Goal: Task Accomplishment & Management: Manage account settings

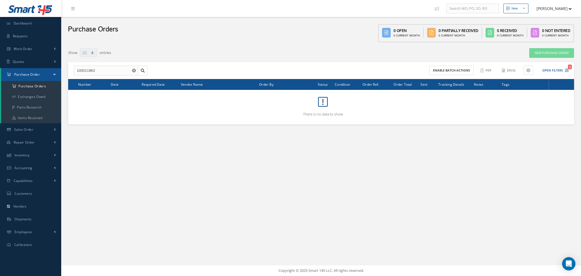
select select "25"
click at [133, 70] on input "100011963" at bounding box center [106, 71] width 64 height 10
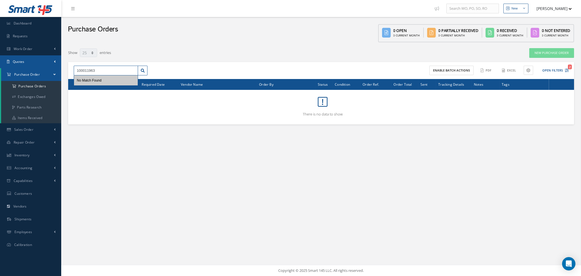
drag, startPoint x: 109, startPoint y: 69, endPoint x: 0, endPoint y: 61, distance: 108.9
click at [0, 61] on div "Smart 145 Dashboard Requests Work Order Work Order Work Order Quotes Work Order…" at bounding box center [290, 138] width 581 height 276
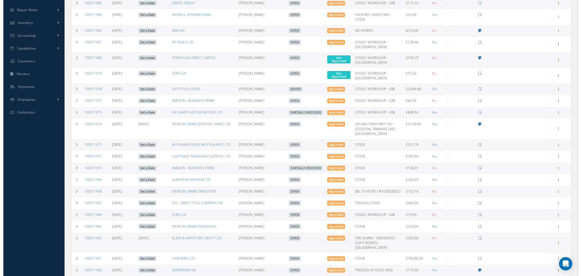
scroll to position [84, 0]
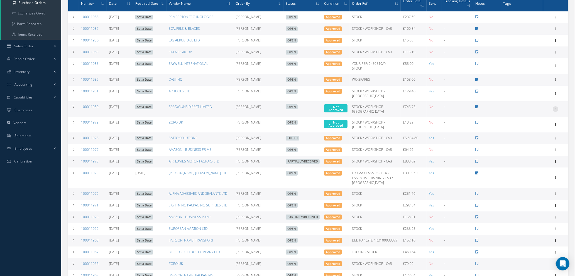
click at [557, 106] on icon at bounding box center [556, 108] width 6 height 4
click at [534, 112] on link "Enter/Update" at bounding box center [530, 112] width 44 height 7
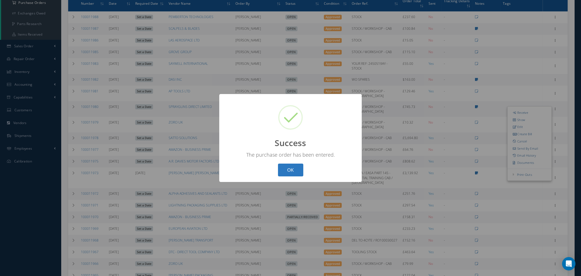
click at [297, 171] on button "OK" at bounding box center [290, 170] width 25 height 13
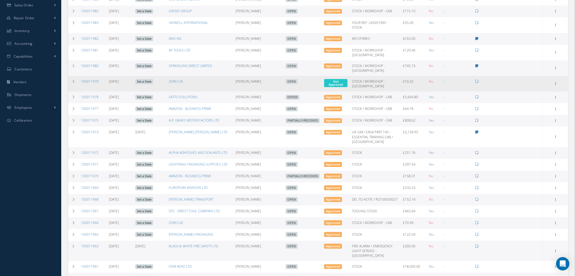
scroll to position [125, 0]
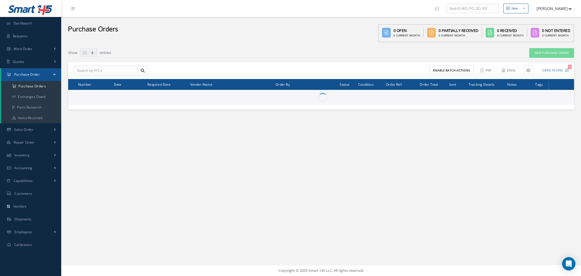
select select "25"
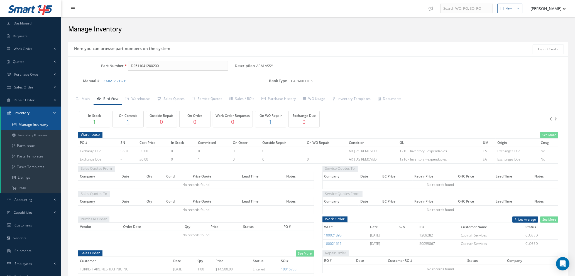
click at [29, 127] on link "Manage Inventory" at bounding box center [31, 124] width 60 height 11
click at [164, 65] on input "D2511041200200" at bounding box center [178, 66] width 100 height 10
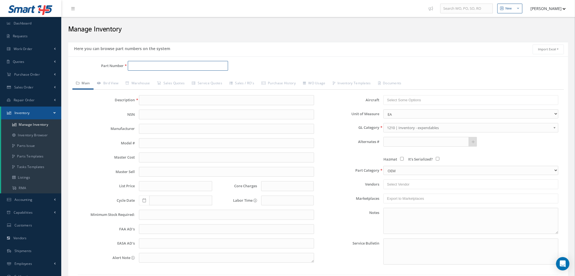
click at [164, 65] on input "Part Number" at bounding box center [178, 66] width 100 height 10
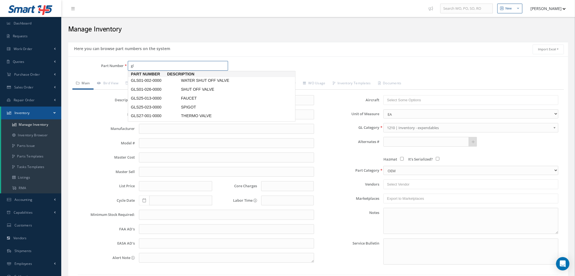
type input "g"
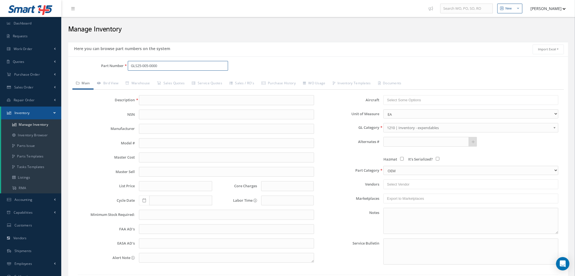
type input "GLS25-005-0000"
click at [160, 102] on input "text" at bounding box center [226, 100] width 175 height 10
type input "FAUCET"
click at [396, 141] on input "text" at bounding box center [425, 142] width 85 height 10
type input "2846397"
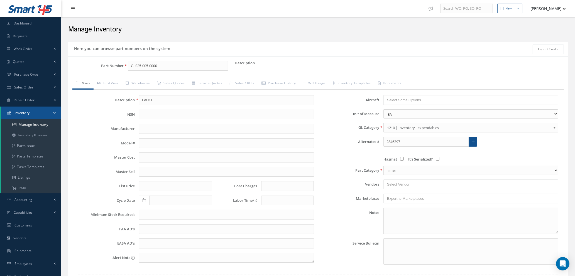
click at [472, 141] on icon at bounding box center [473, 142] width 3 height 4
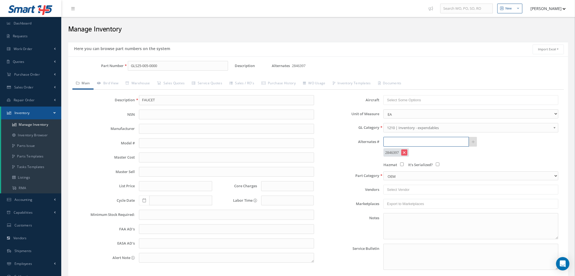
click at [409, 144] on input "text" at bounding box center [425, 142] width 85 height 10
type input "9693-3-1"
click at [472, 144] on icon at bounding box center [473, 142] width 3 height 4
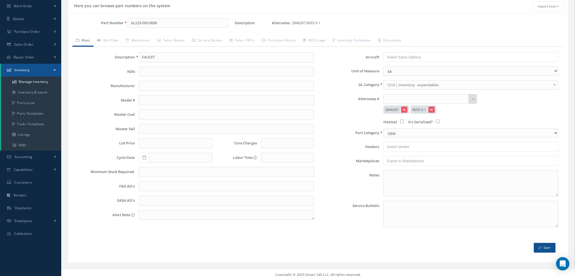
scroll to position [47, 0]
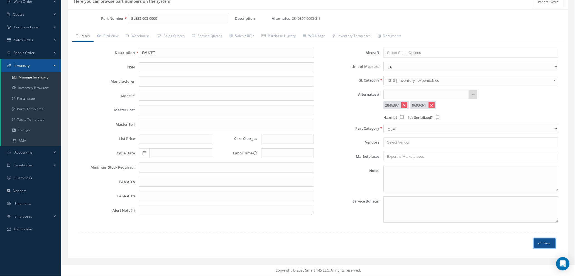
drag, startPoint x: 542, startPoint y: 243, endPoint x: 572, endPoint y: 247, distance: 30.6
click at [542, 243] on button "Save" at bounding box center [545, 244] width 22 height 10
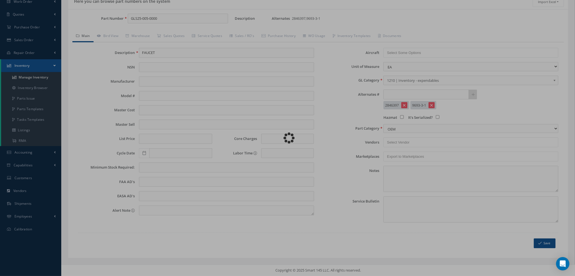
type input "FAUCET"
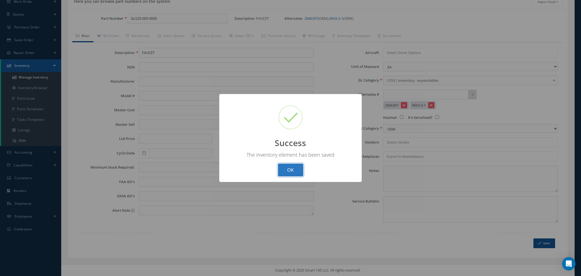
click at [293, 173] on button "OK" at bounding box center [290, 170] width 25 height 13
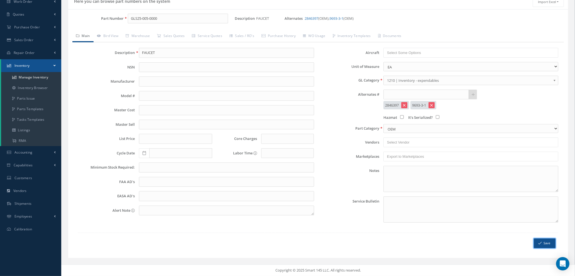
click at [548, 246] on button "Save" at bounding box center [545, 244] width 22 height 10
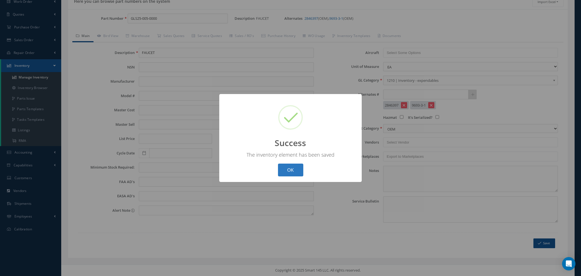
click at [294, 164] on button "OK" at bounding box center [290, 170] width 25 height 13
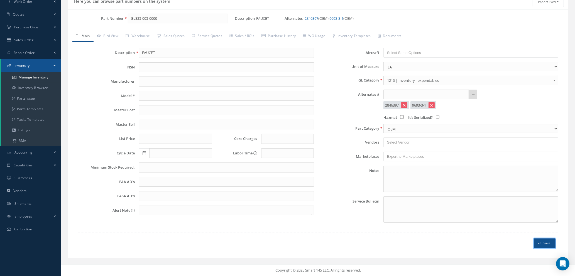
click at [541, 244] on icon "submit" at bounding box center [539, 243] width 3 height 4
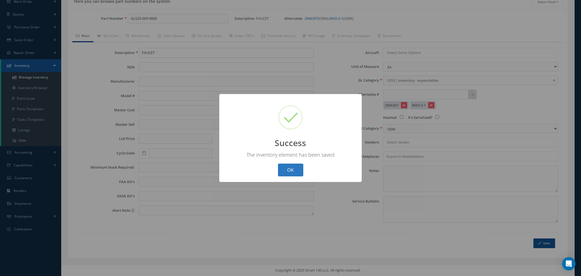
click at [294, 170] on button "OK" at bounding box center [290, 170] width 25 height 13
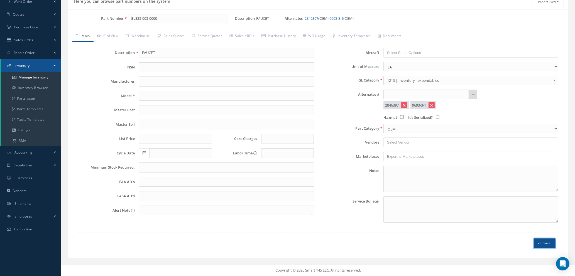
click at [543, 246] on button "Save" at bounding box center [545, 244] width 22 height 10
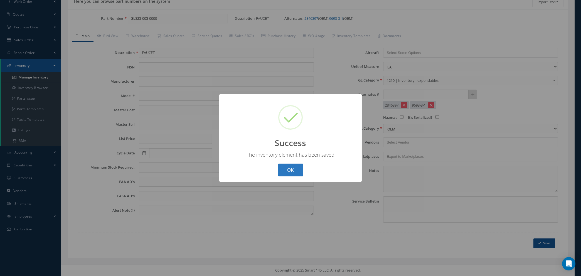
click at [295, 173] on button "OK" at bounding box center [290, 170] width 25 height 13
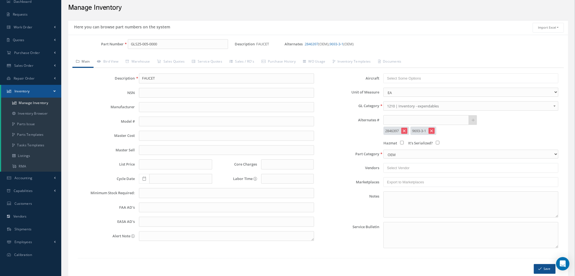
scroll to position [0, 0]
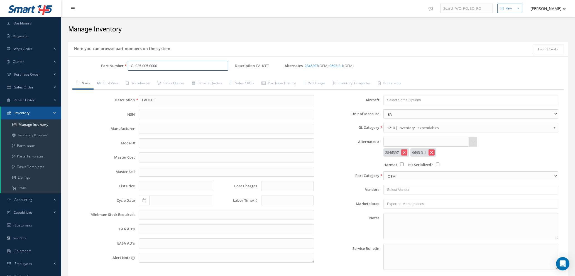
drag, startPoint x: 165, startPoint y: 61, endPoint x: 70, endPoint y: 67, distance: 94.8
click at [71, 67] on div "Part Number GLS25-005-0000" at bounding box center [151, 66] width 166 height 10
click at [189, 81] on span "SET SCREW" at bounding box center [222, 81] width 84 height 6
type input "MS51965-120"
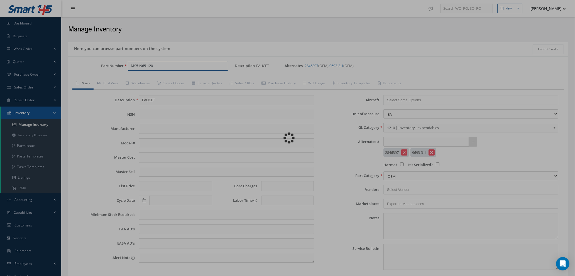
type input "SET SCREW"
type input "1.30"
type input "0.00"
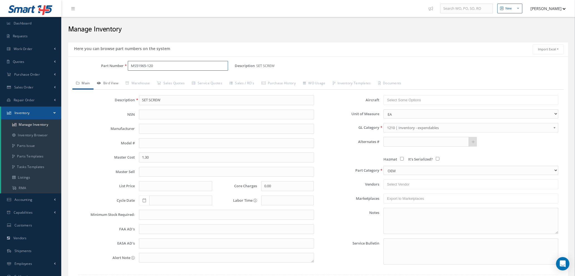
type input "MS51965-120"
click at [111, 82] on link "Bird View" at bounding box center [108, 84] width 29 height 12
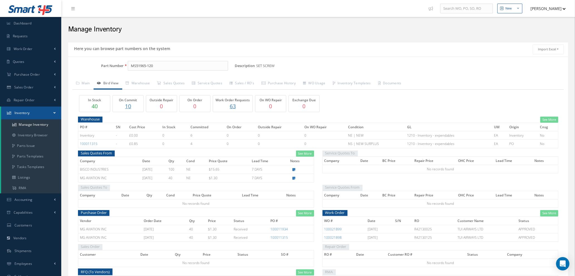
scroll to position [68, 0]
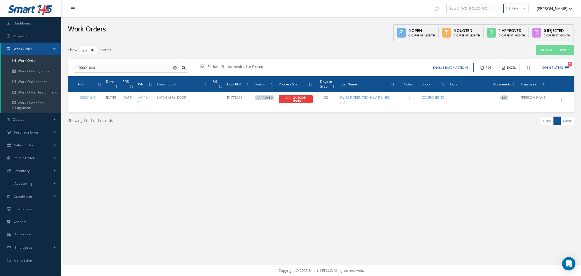
select select "25"
click at [16, 219] on link "Vendors" at bounding box center [30, 222] width 61 height 13
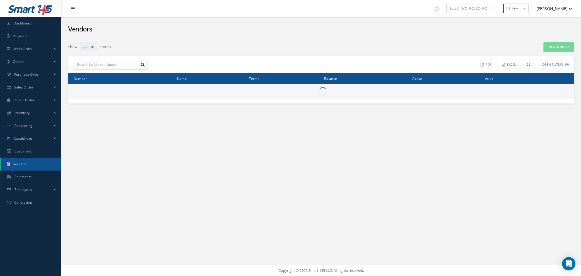
select select "25"
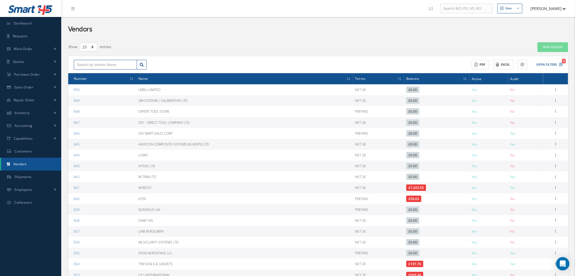
click at [114, 63] on input "text" at bounding box center [105, 65] width 63 height 10
click at [21, 64] on div "Smart 145 Dashboard Requests Work Order Work Order Work Order Quotes Work Order…" at bounding box center [287, 199] width 575 height 399
type input "origin"
click at [553, 48] on link "New Vendor" at bounding box center [552, 47] width 31 height 10
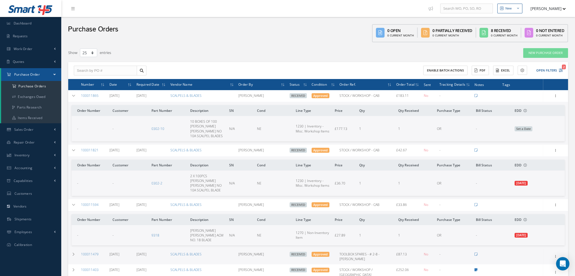
select select "25"
click at [126, 66] on input "text" at bounding box center [105, 71] width 63 height 10
type input "100011925"
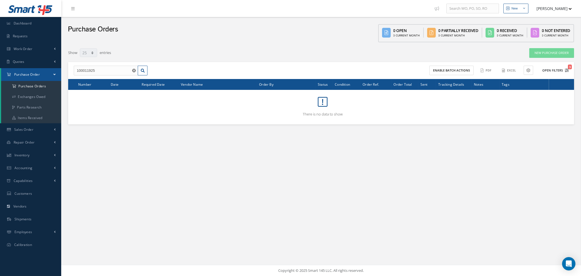
click at [565, 69] on icon "3" at bounding box center [567, 70] width 4 height 4
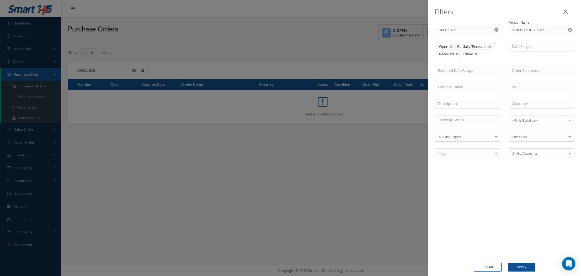
click at [495, 264] on button "Clear" at bounding box center [488, 267] width 28 height 9
type input "All Status"
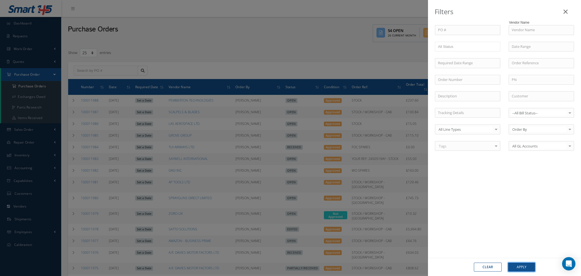
click at [524, 268] on button "Apply" at bounding box center [521, 267] width 27 height 9
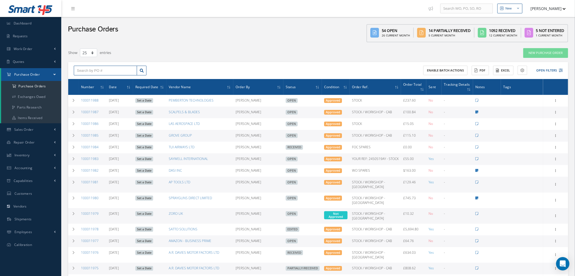
click at [88, 70] on input "text" at bounding box center [105, 71] width 63 height 10
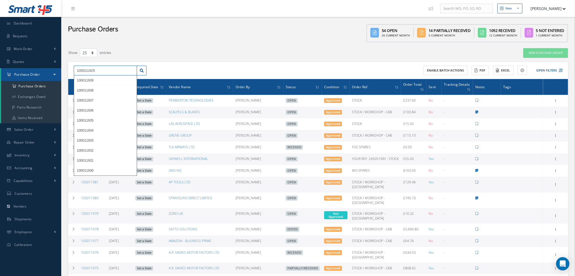
type input "100011925"
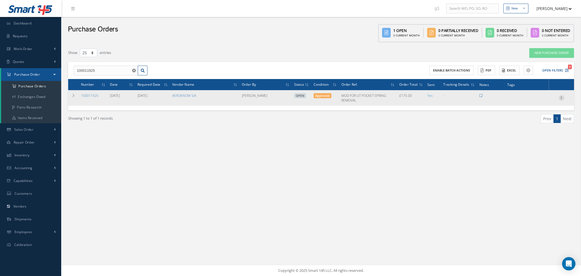
click at [562, 96] on icon at bounding box center [562, 97] width 6 height 4
click at [531, 116] on link "Edit" at bounding box center [536, 115] width 44 height 7
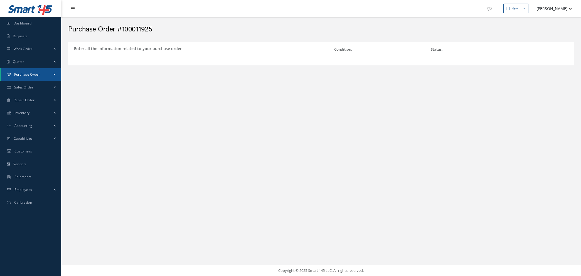
select select "1"
select select "5"
select select "112"
select select "1"
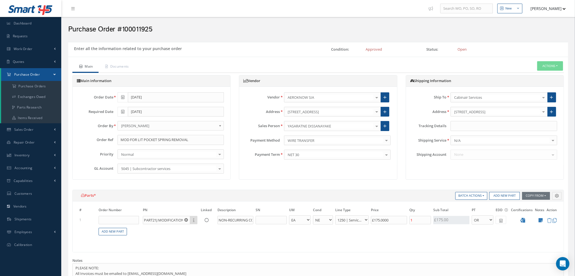
scroll to position [215, 0]
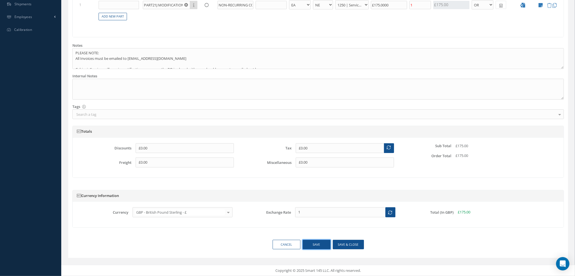
click at [319, 244] on button "Save" at bounding box center [317, 245] width 28 height 10
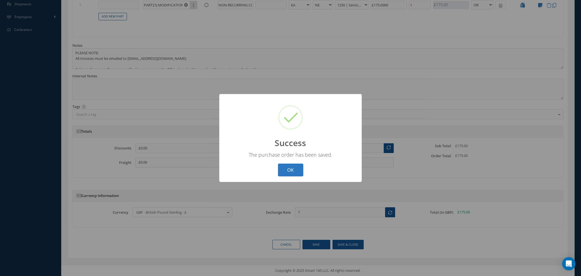
click at [302, 165] on button "OK" at bounding box center [290, 170] width 25 height 13
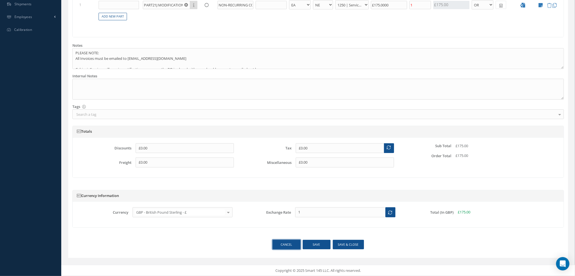
click at [290, 243] on link "Cancel" at bounding box center [287, 245] width 28 height 10
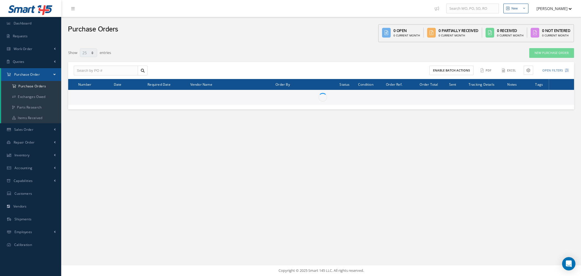
select select "25"
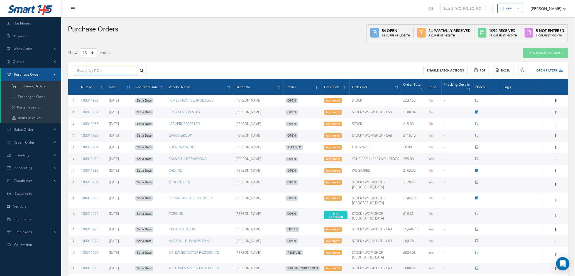
click at [125, 68] on input "text" at bounding box center [105, 71] width 63 height 10
type input "100011925"
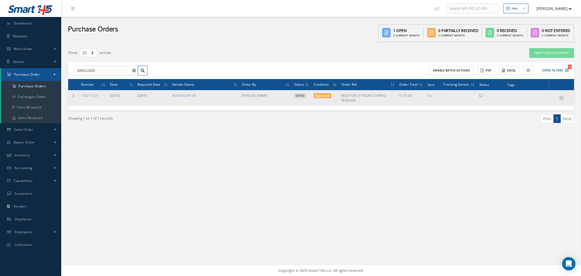
click at [562, 97] on icon at bounding box center [562, 97] width 6 height 4
click at [537, 151] on link "Documents" at bounding box center [536, 151] width 44 height 7
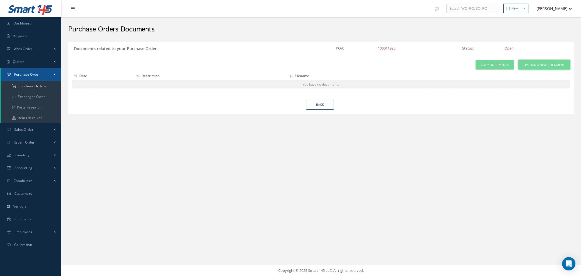
click at [536, 64] on span "Upload a New Document" at bounding box center [544, 65] width 41 height 5
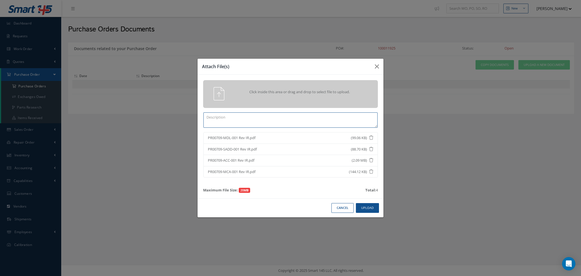
click at [324, 119] on textarea at bounding box center [291, 119] width 174 height 15
type textarea "MOD PACK"
click at [369, 206] on button "Upload" at bounding box center [367, 208] width 23 height 10
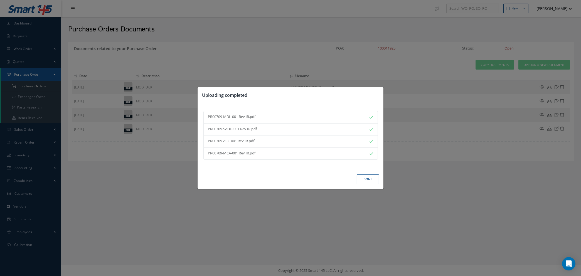
click at [364, 181] on button "Done" at bounding box center [368, 180] width 22 height 10
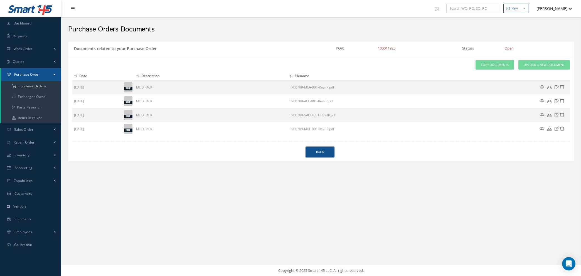
click at [325, 154] on link "Back" at bounding box center [320, 152] width 28 height 10
select select "25"
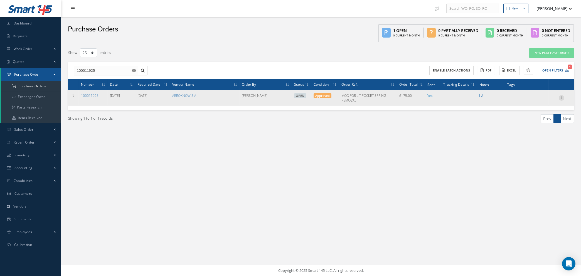
click at [562, 96] on icon at bounding box center [562, 97] width 6 height 4
click at [533, 102] on link "Receive" at bounding box center [536, 101] width 44 height 7
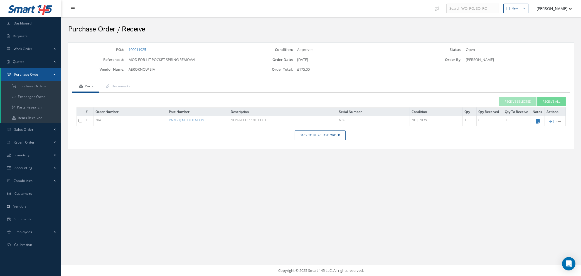
click at [80, 120] on input "checkbox" at bounding box center [81, 121] width 4 height 4
checkbox input "true"
click at [520, 101] on button "Receive Selected" at bounding box center [517, 102] width 37 height 10
type input "[DATE]"
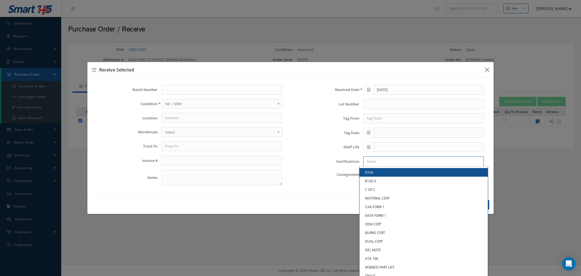
click at [404, 161] on input "Search for option" at bounding box center [422, 162] width 116 height 6
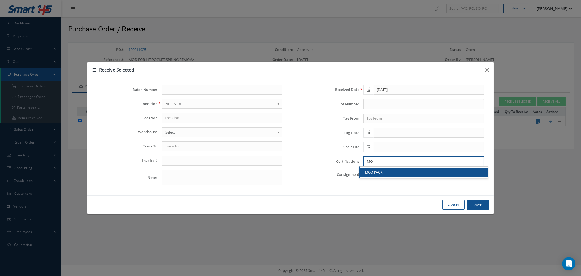
type input "MO"
click at [401, 171] on link "MOD PACK" at bounding box center [424, 172] width 128 height 9
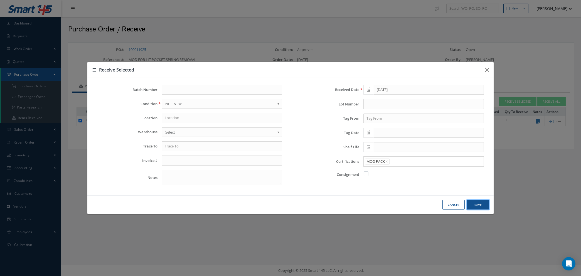
click at [475, 205] on button "Save" at bounding box center [478, 205] width 22 height 10
checkbox input "false"
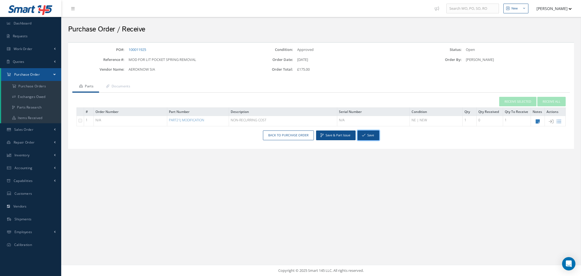
click at [367, 135] on button "Save" at bounding box center [369, 136] width 22 height 10
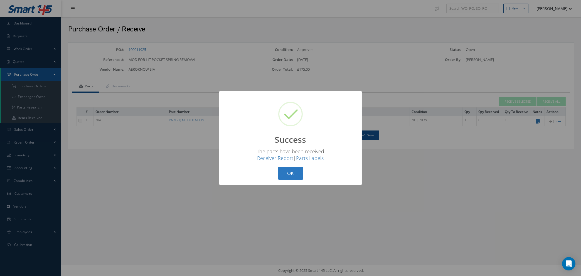
click at [289, 173] on button "OK" at bounding box center [290, 173] width 25 height 13
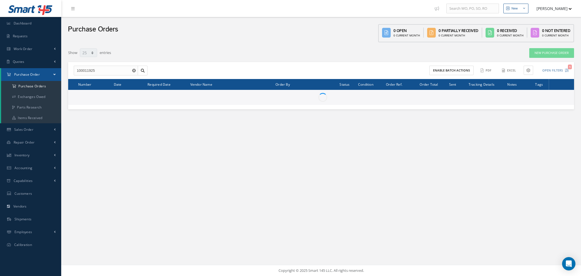
select select "25"
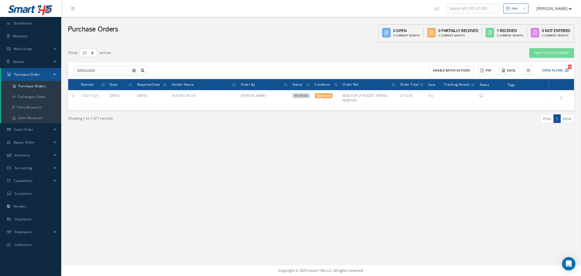
click at [134, 69] on icon "Reset" at bounding box center [134, 71] width 4 height 4
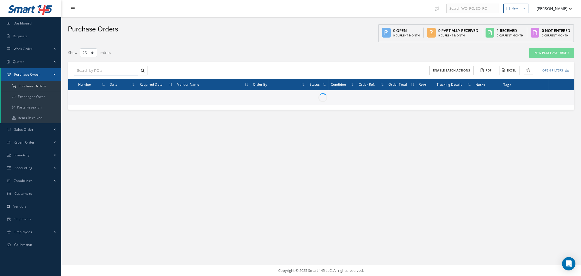
click at [111, 68] on input "text" at bounding box center [106, 71] width 64 height 10
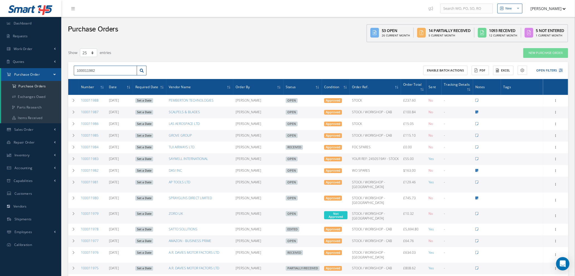
type input "100011982"
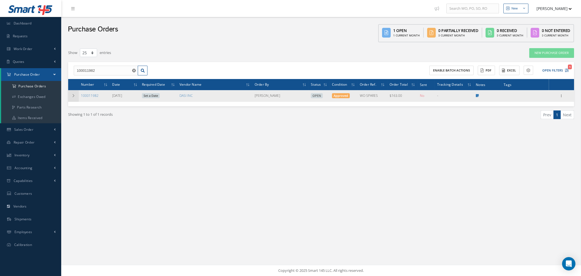
click at [71, 92] on td at bounding box center [73, 96] width 11 height 12
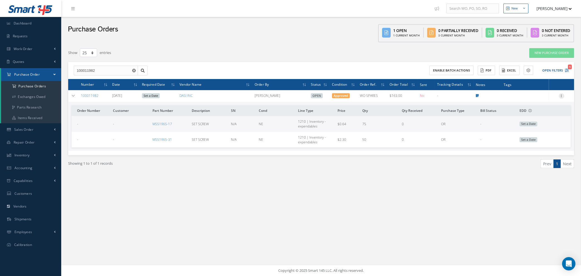
click at [562, 94] on icon at bounding box center [562, 95] width 6 height 4
click at [535, 112] on link "Edit" at bounding box center [536, 114] width 44 height 7
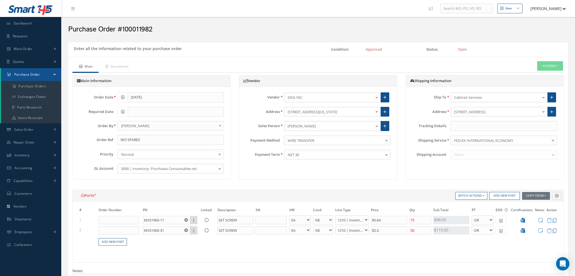
select select "1"
select select "5"
select select "7"
select select "1"
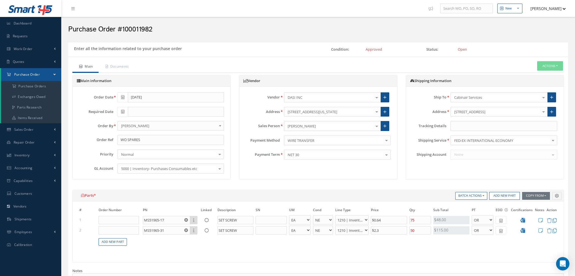
select select "5"
select select "7"
select select "1"
click at [387, 220] on input "$0.64" at bounding box center [389, 220] width 36 height 8
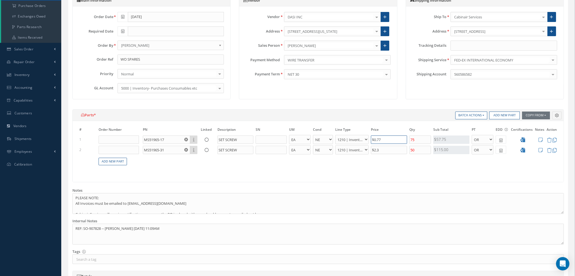
scroll to position [225, 0]
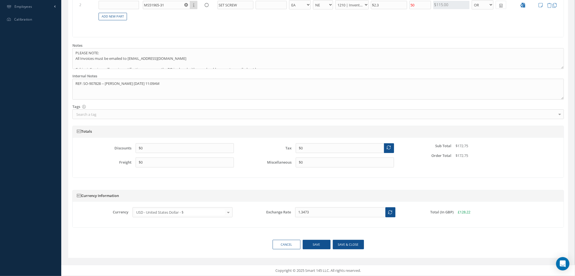
type input "$0.77"
click at [342, 245] on button "Save & close" at bounding box center [348, 245] width 31 height 10
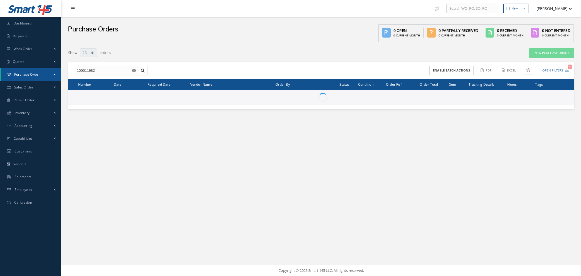
select select "25"
